Goal: Task Accomplishment & Management: Use online tool/utility

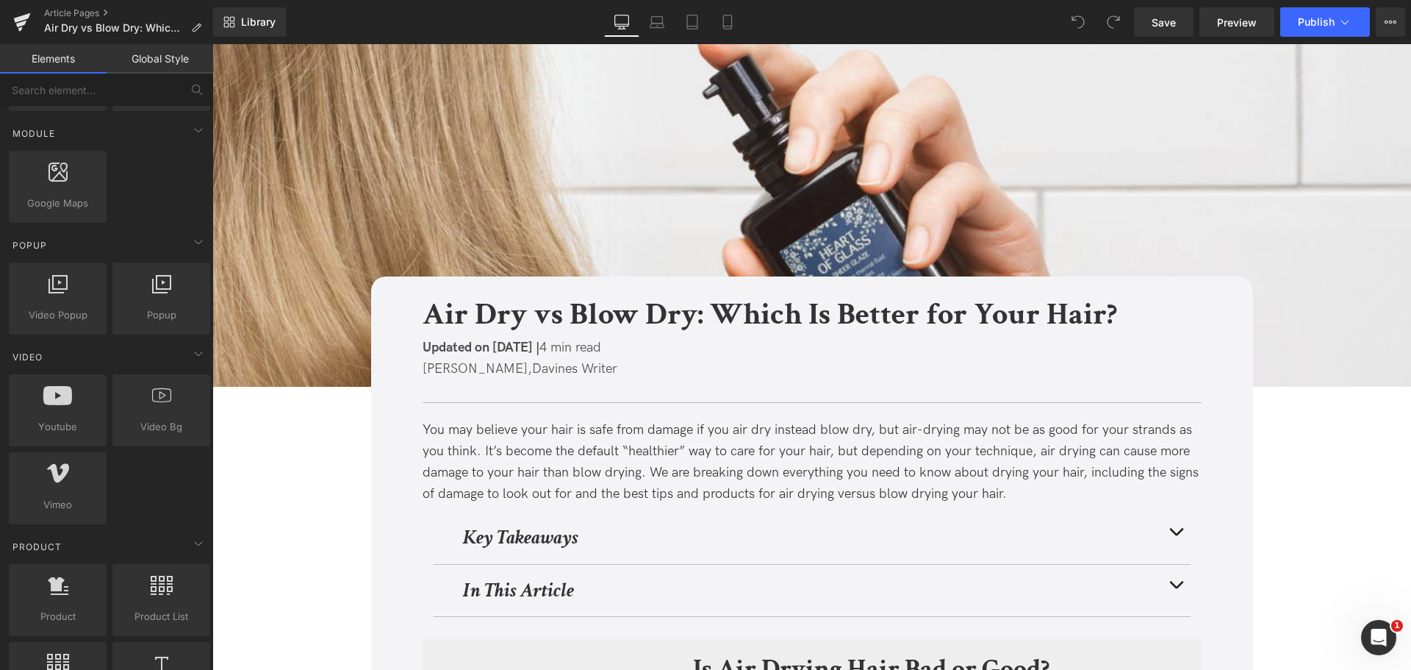
scroll to position [752, 0]
click at [1365, 625] on div "Apri il messenger Intercom" at bounding box center [1376, 635] width 49 height 49
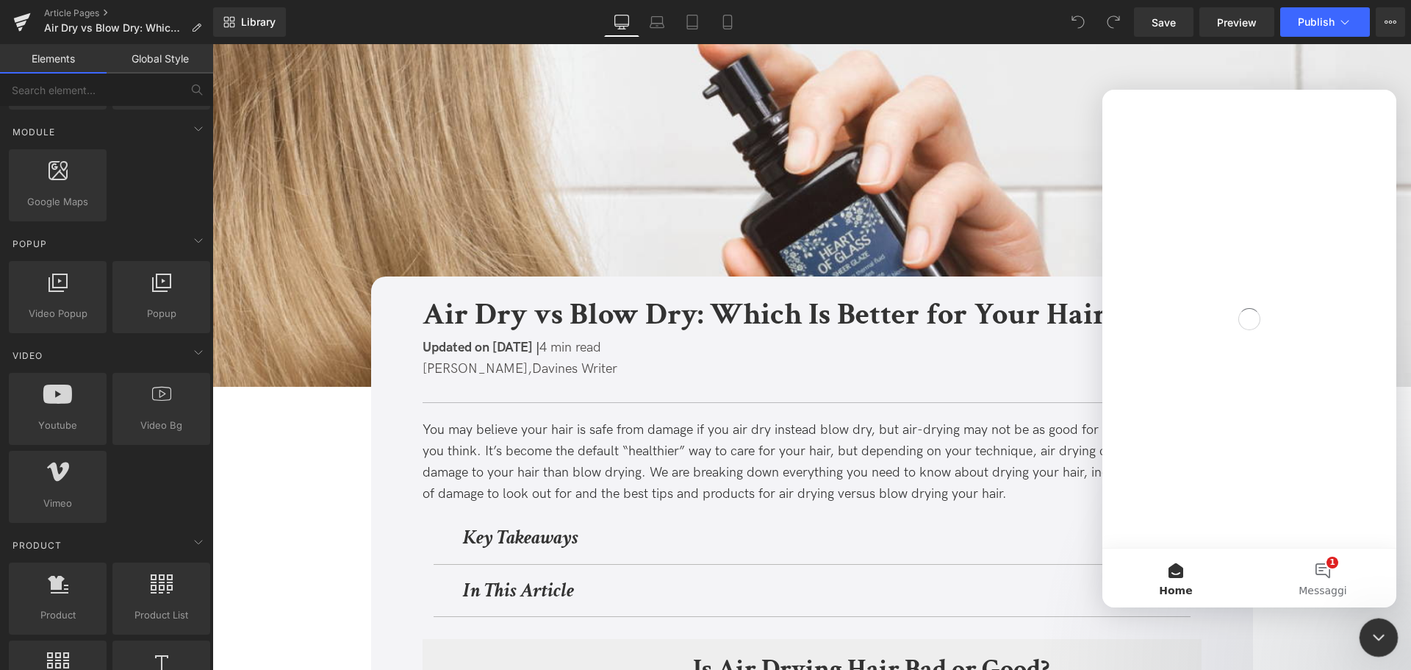
scroll to position [0, 0]
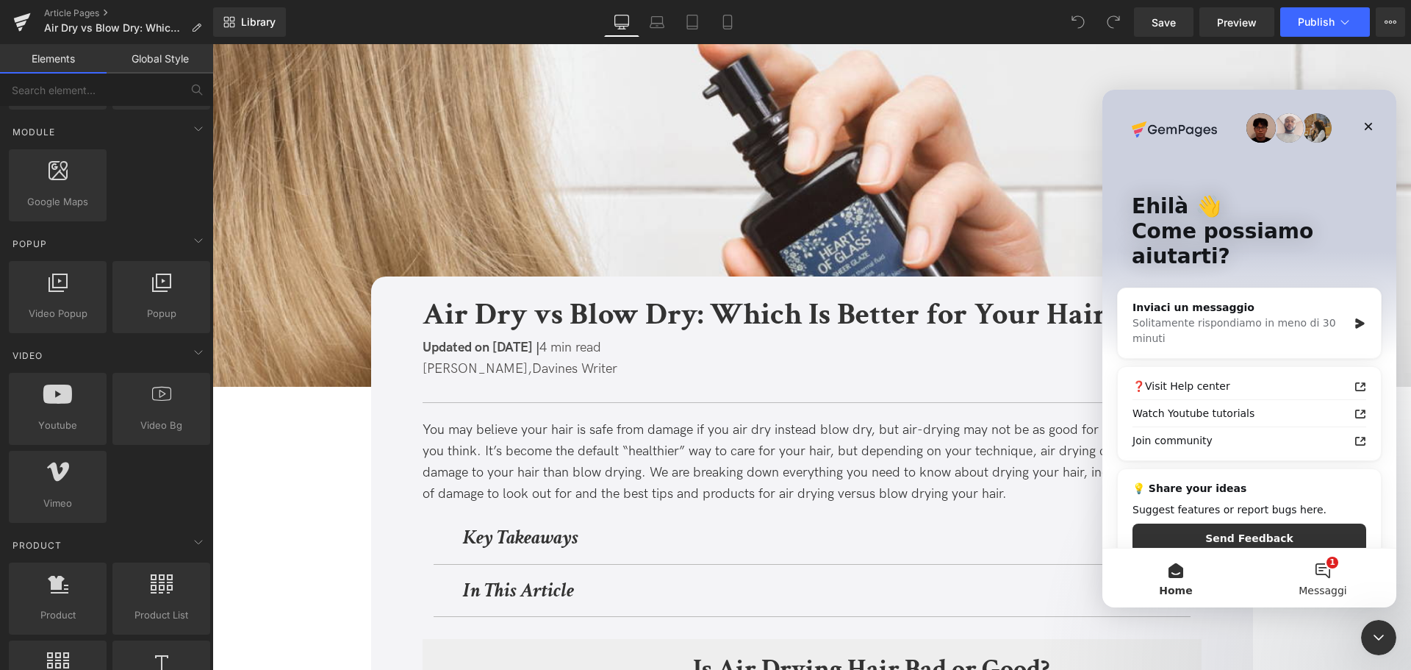
click at [1327, 571] on button "1 Messaggi" at bounding box center [1322, 577] width 147 height 59
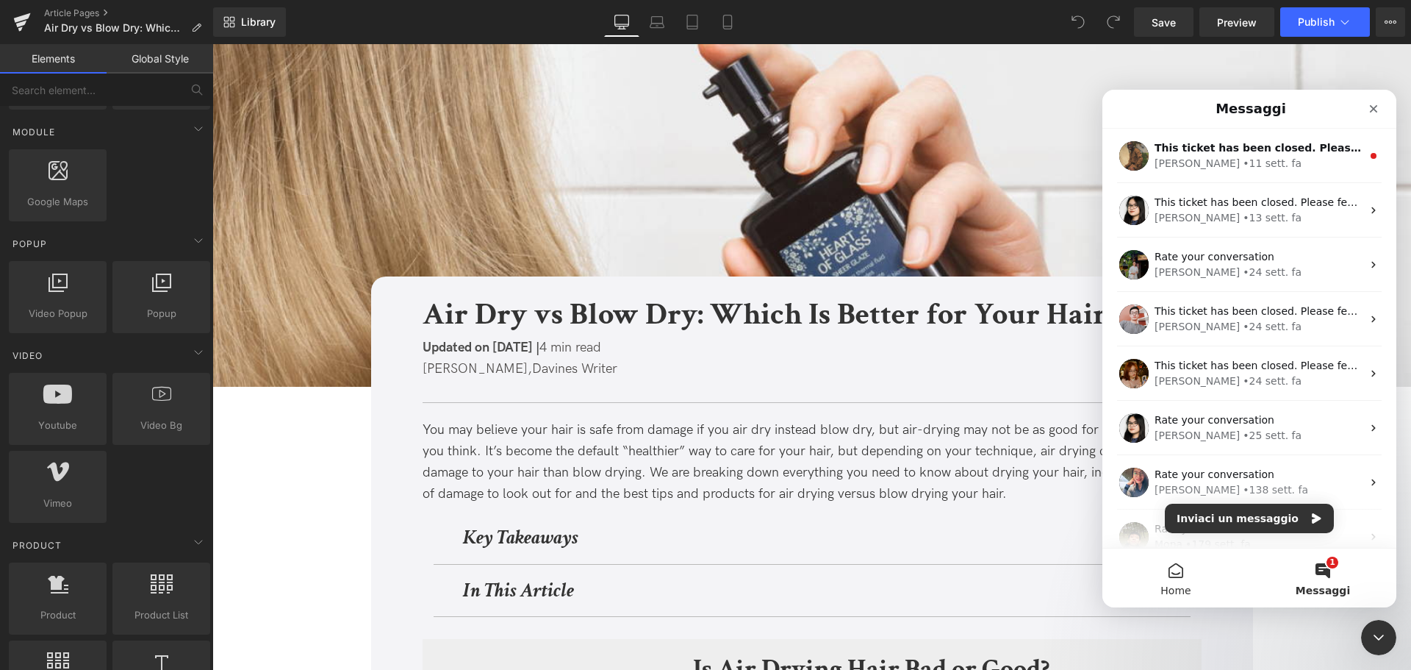
click at [1166, 574] on button "Home" at bounding box center [1175, 577] width 147 height 59
